Goal: Transaction & Acquisition: Purchase product/service

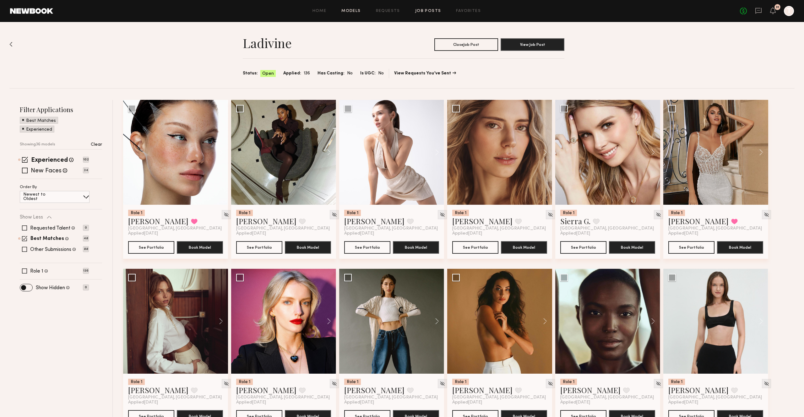
click at [354, 11] on link "Models" at bounding box center [350, 11] width 19 height 4
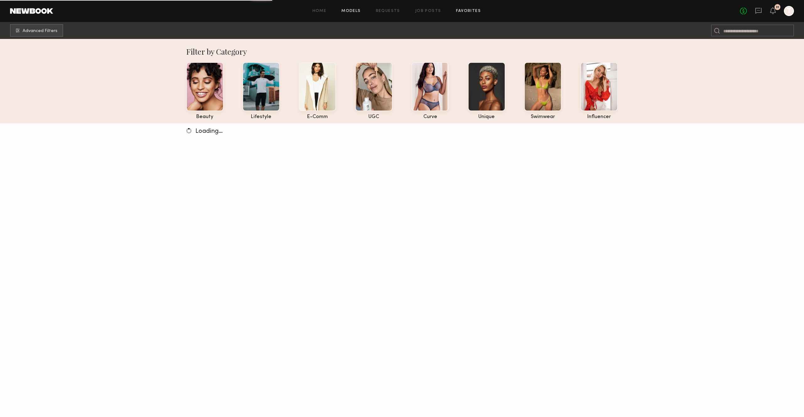
click at [464, 12] on link "Favorites" at bounding box center [468, 11] width 25 height 4
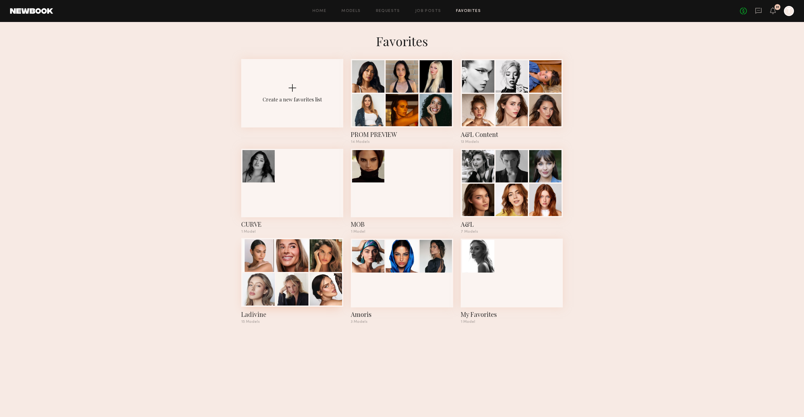
click at [258, 285] on div at bounding box center [258, 289] width 32 height 32
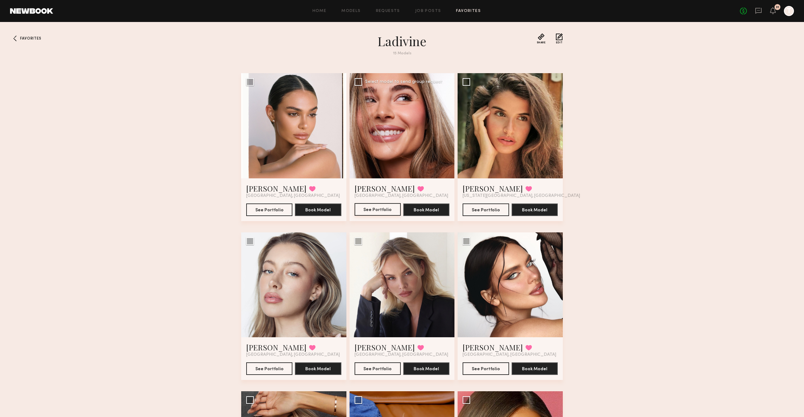
click at [368, 205] on button "See Portfolio" at bounding box center [378, 209] width 46 height 13
click at [264, 206] on button "See Portfolio" at bounding box center [269, 209] width 46 height 13
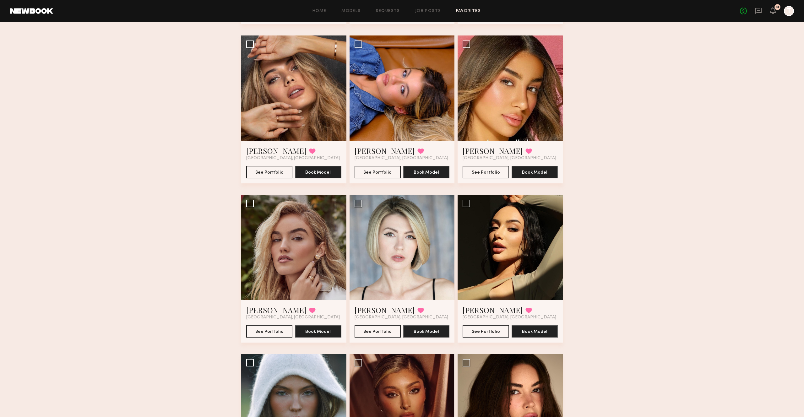
scroll to position [356, 0]
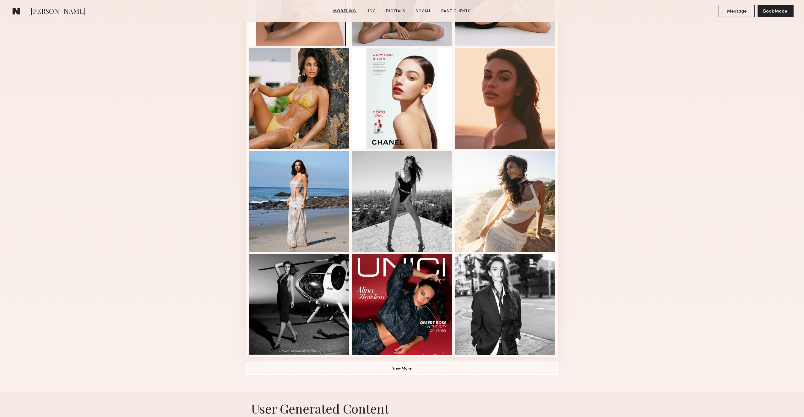
scroll to position [252, 0]
